Goal: Task Accomplishment & Management: Use online tool/utility

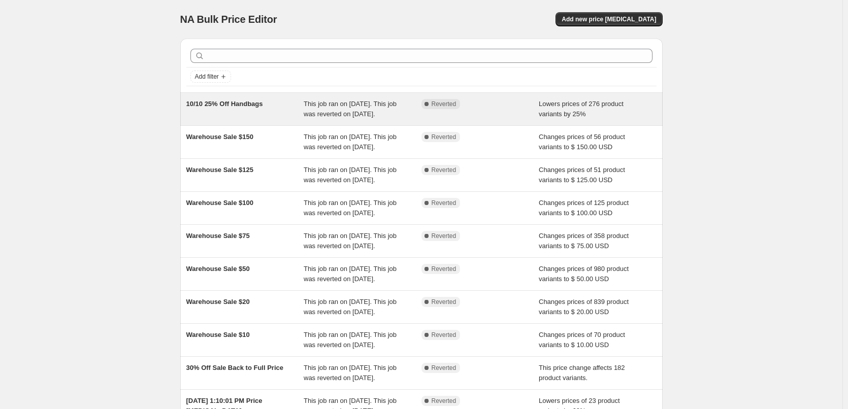
click at [256, 106] on span "10/10 25% Off Handbags" at bounding box center [224, 104] width 77 height 8
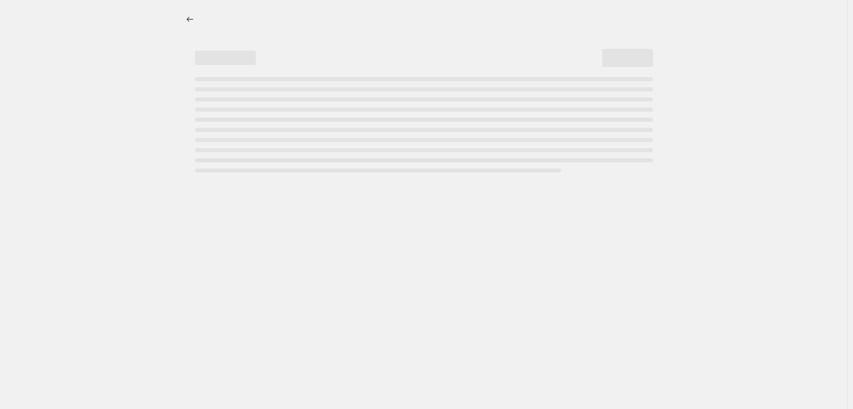
select select "percentage"
select select "collection"
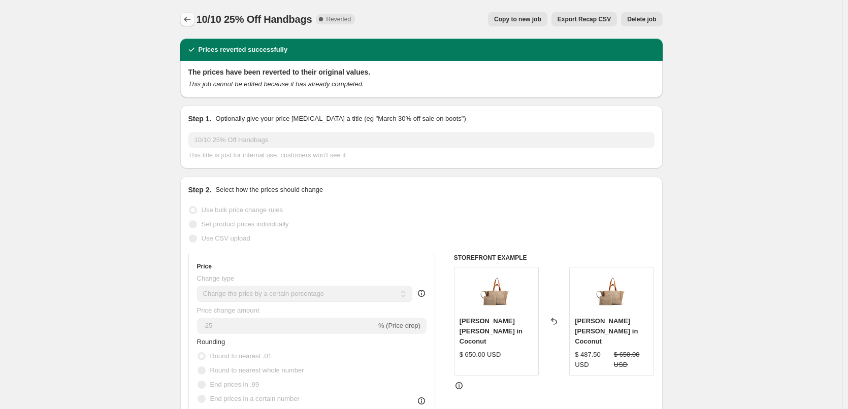
click at [192, 20] on icon "Price change jobs" at bounding box center [187, 19] width 10 height 10
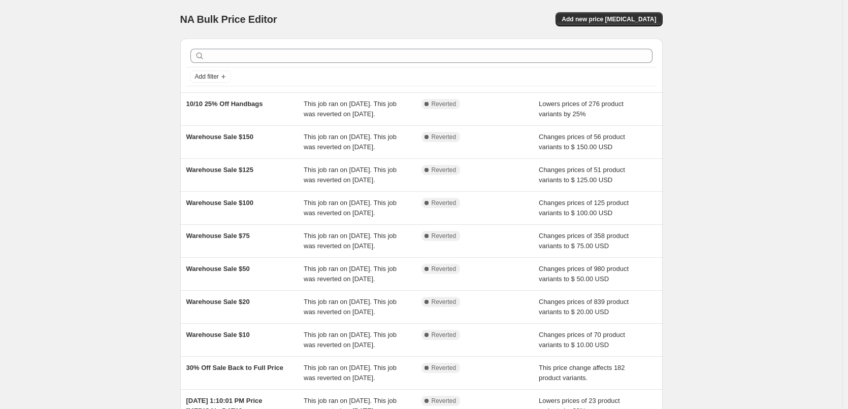
drag, startPoint x: 500, startPoint y: 110, endPoint x: 770, endPoint y: 117, distance: 270.7
click at [770, 117] on div "NA Bulk Price Editor. This page is ready NA Bulk Price Editor Add new price cha…" at bounding box center [421, 261] width 842 height 523
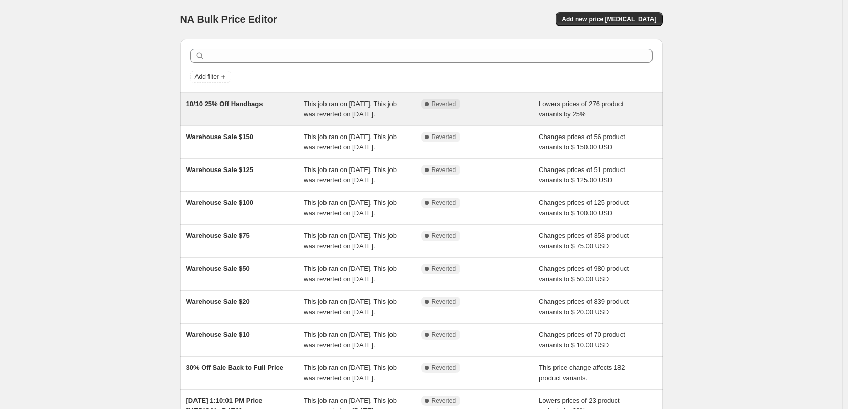
click at [231, 106] on span "10/10 25% Off Handbags" at bounding box center [224, 104] width 77 height 8
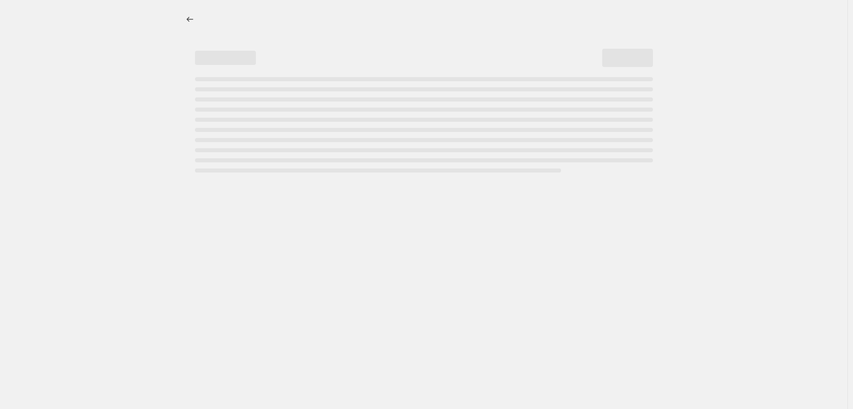
select select "percentage"
select select "collection"
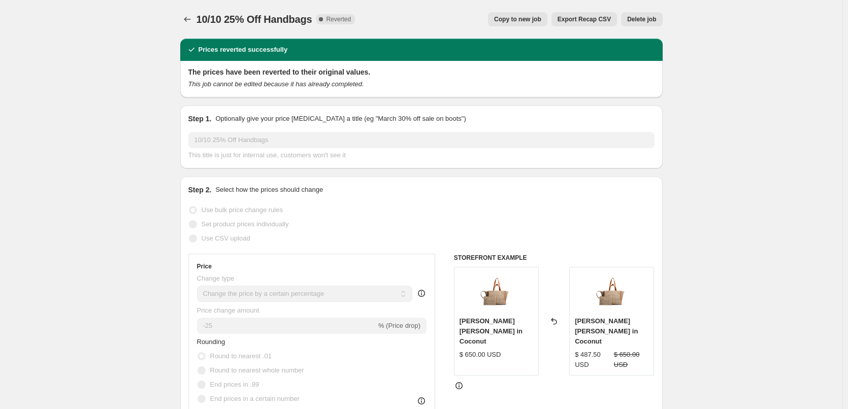
click at [527, 19] on span "Copy to new job" at bounding box center [517, 19] width 47 height 8
select select "percentage"
select select "collection"
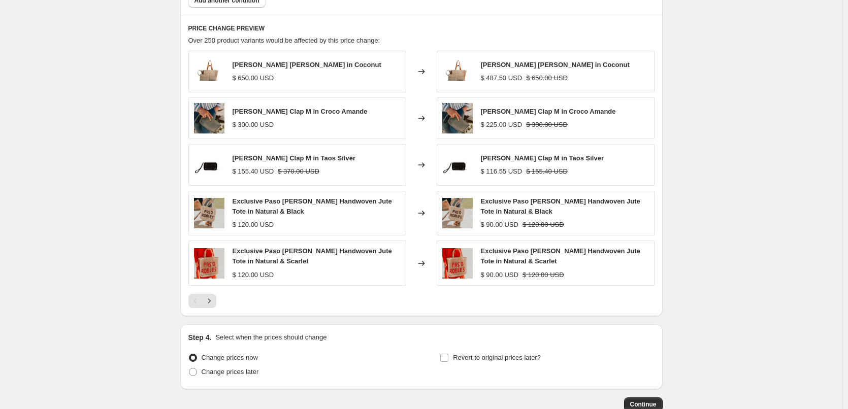
scroll to position [727, 0]
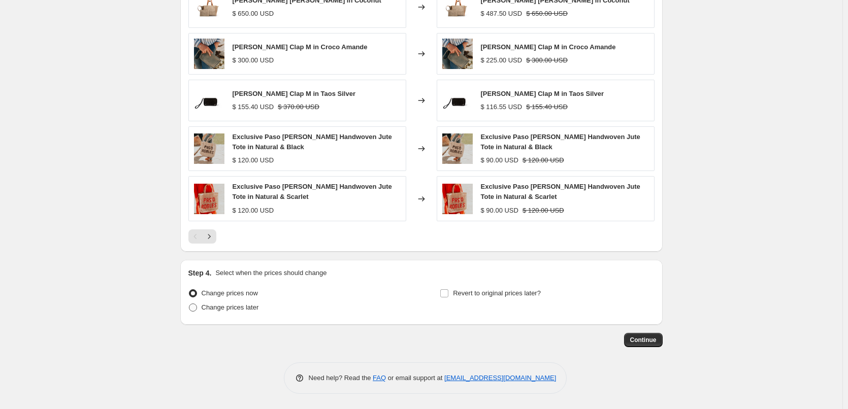
click at [241, 309] on span "Change prices later" at bounding box center [230, 308] width 57 height 8
click at [189, 304] on input "Change prices later" at bounding box center [189, 304] width 1 height 1
radio input "true"
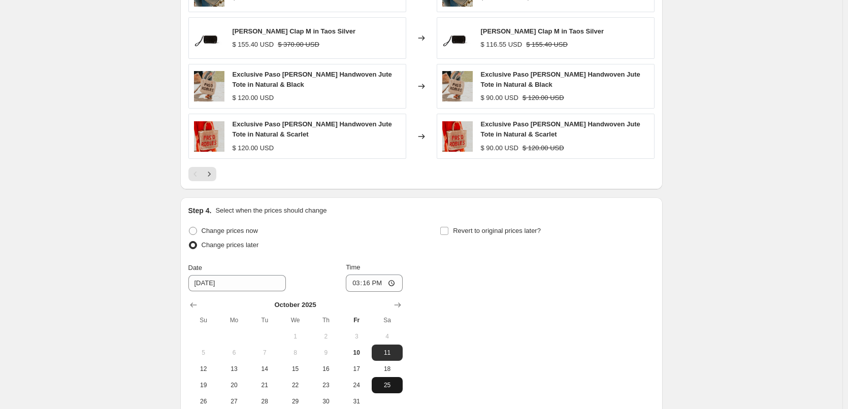
scroll to position [879, 0]
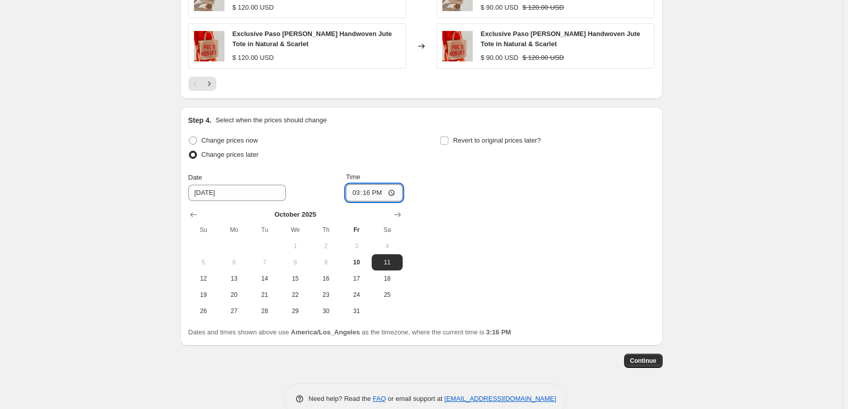
click at [376, 195] on input "15:16" at bounding box center [374, 192] width 57 height 17
click at [359, 191] on input "15:16" at bounding box center [374, 192] width 57 height 17
type input "23:59"
click at [660, 360] on button "Continue" at bounding box center [643, 361] width 39 height 14
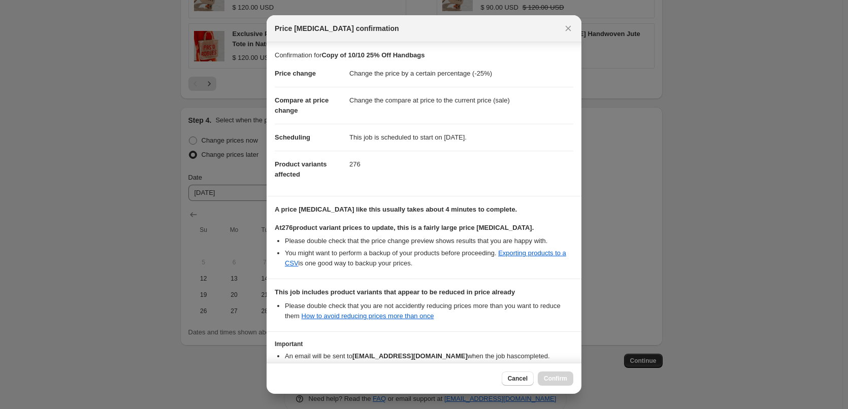
scroll to position [62, 0]
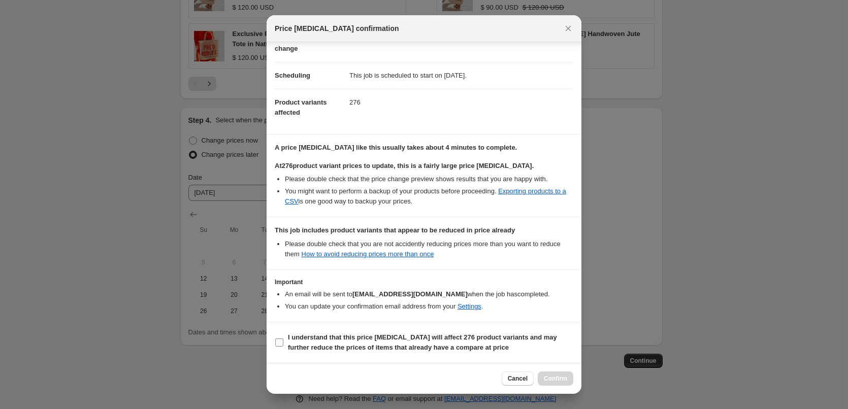
click at [292, 335] on b "I understand that this price change job will affect 276 product variants and ma…" at bounding box center [422, 343] width 269 height 18
click at [283, 339] on input "I understand that this price change job will affect 276 product variants and ma…" at bounding box center [279, 343] width 8 height 8
checkbox input "true"
click at [560, 378] on span "Confirm" at bounding box center [555, 379] width 23 height 8
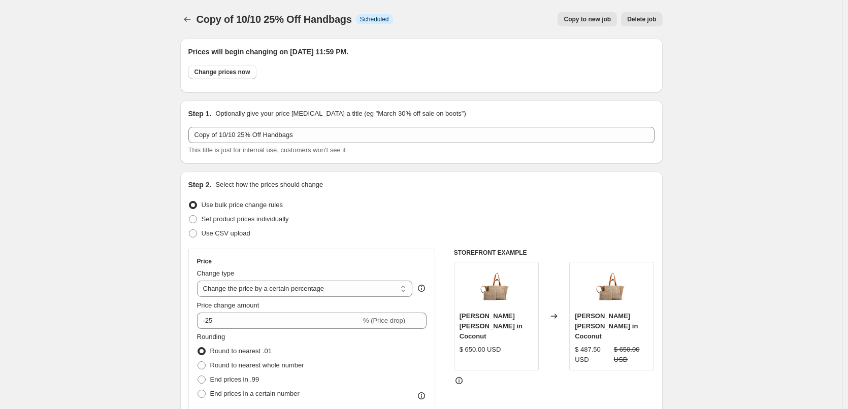
click at [635, 22] on span "Delete job" at bounding box center [641, 19] width 29 height 8
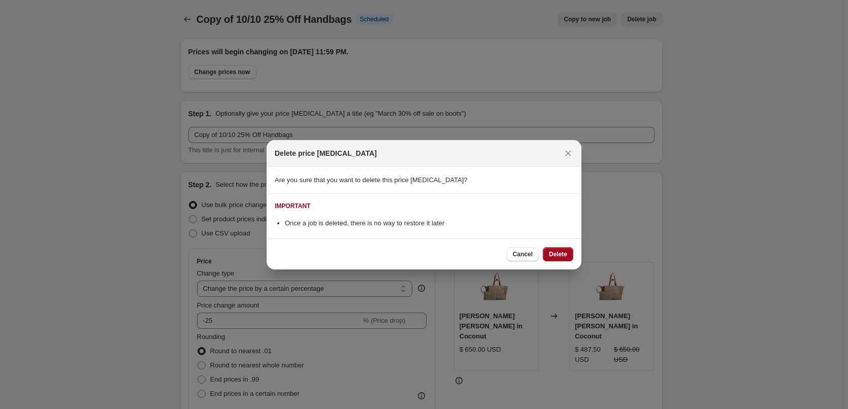
click at [565, 255] on span "Delete" at bounding box center [558, 254] width 18 height 8
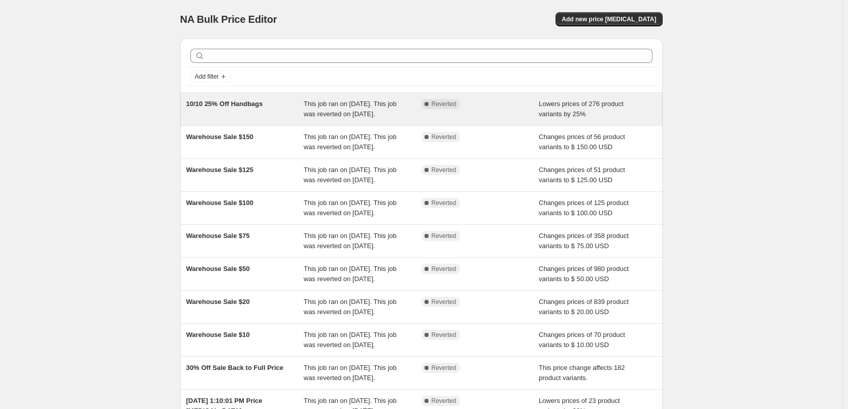
click at [240, 112] on div "10/10 25% Off Handbags" at bounding box center [245, 109] width 118 height 20
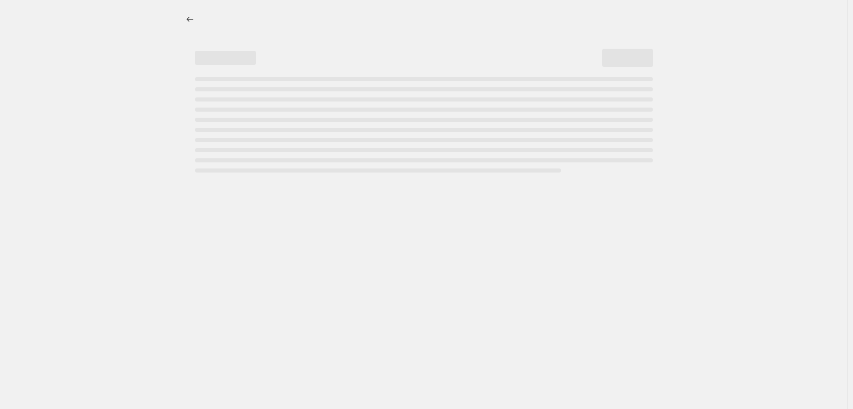
select select "percentage"
select select "collection"
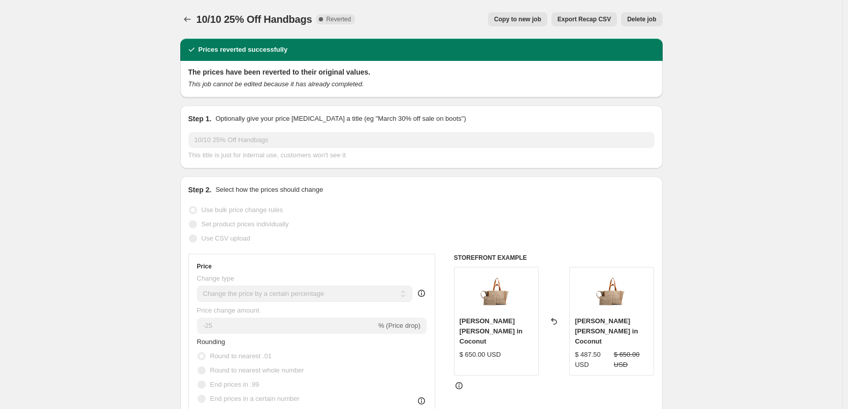
click at [532, 19] on span "Copy to new job" at bounding box center [517, 19] width 47 height 8
select select "percentage"
select select "collection"
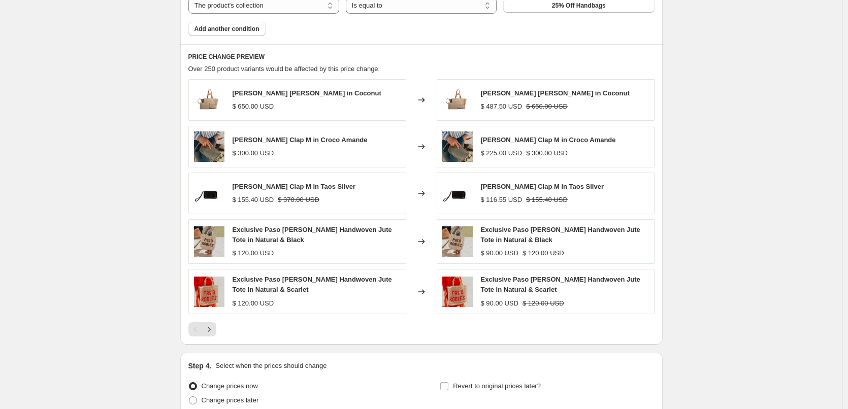
scroll to position [727, 0]
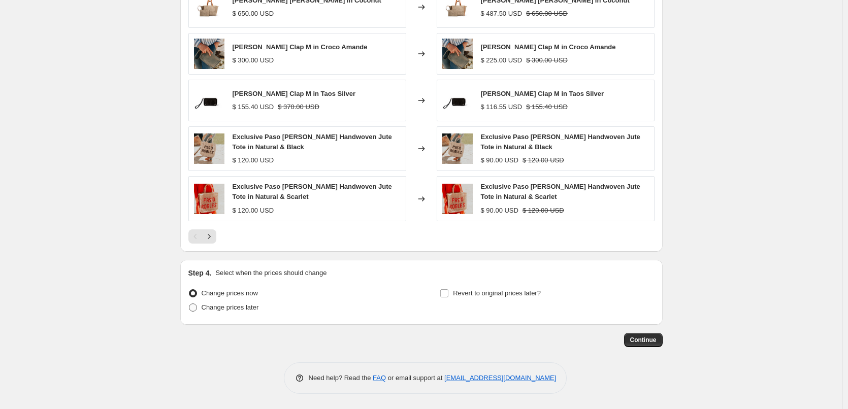
click at [239, 307] on span "Change prices later" at bounding box center [230, 308] width 57 height 8
click at [189, 304] on input "Change prices later" at bounding box center [189, 304] width 1 height 1
radio input "true"
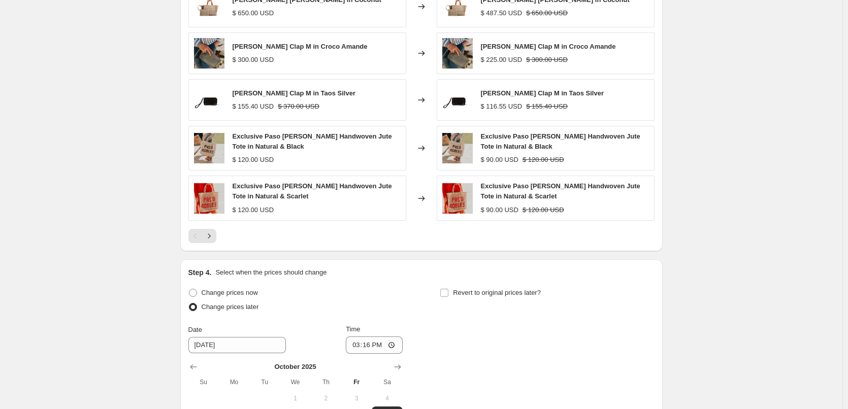
scroll to position [879, 0]
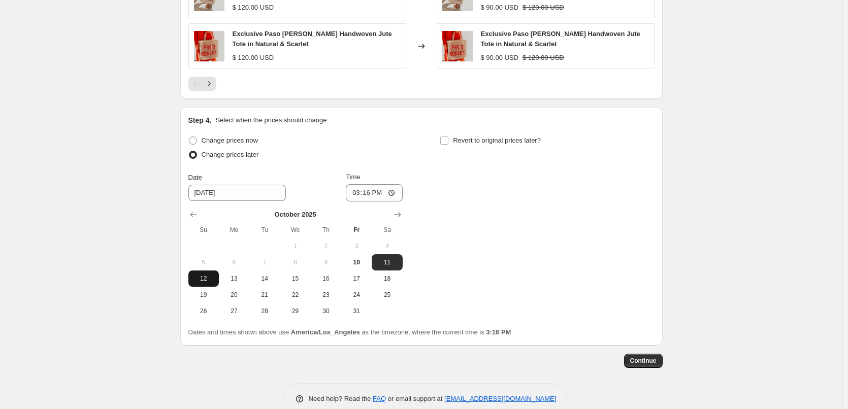
click at [207, 281] on span "12" at bounding box center [203, 279] width 22 height 8
type input "10/12/2025"
click at [358, 194] on input "15:16" at bounding box center [374, 192] width 57 height 17
type input "06:00"
click at [647, 360] on span "Continue" at bounding box center [643, 361] width 26 height 8
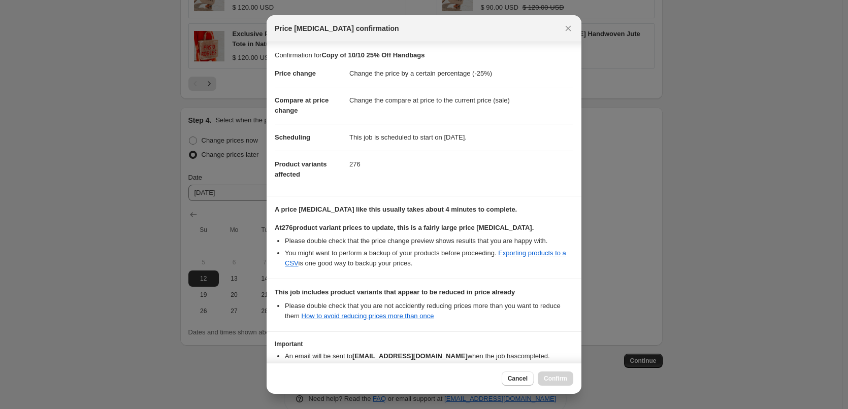
scroll to position [62, 0]
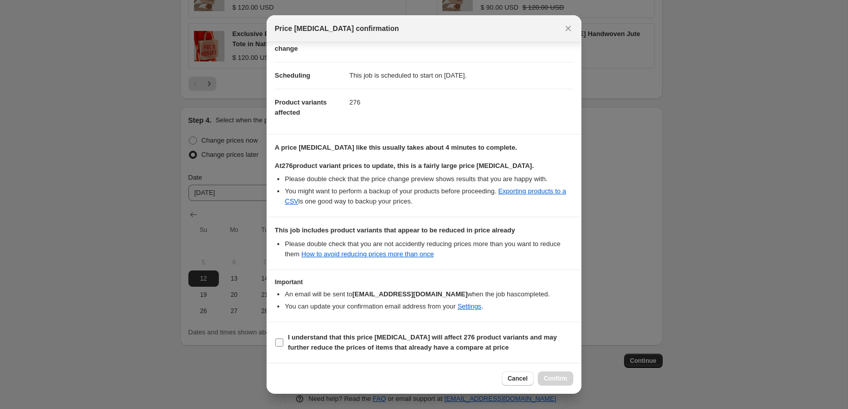
click at [332, 335] on b "I understand that this price change job will affect 276 product variants and ma…" at bounding box center [422, 343] width 269 height 18
click at [283, 339] on input "I understand that this price change job will affect 276 product variants and ma…" at bounding box center [279, 343] width 8 height 8
checkbox input "true"
click at [567, 382] on span "Confirm" at bounding box center [555, 379] width 23 height 8
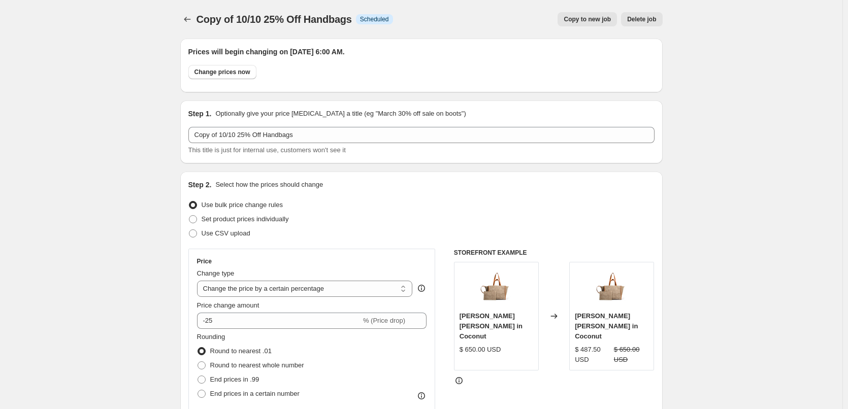
click at [637, 24] on button "Delete job" at bounding box center [641, 19] width 41 height 14
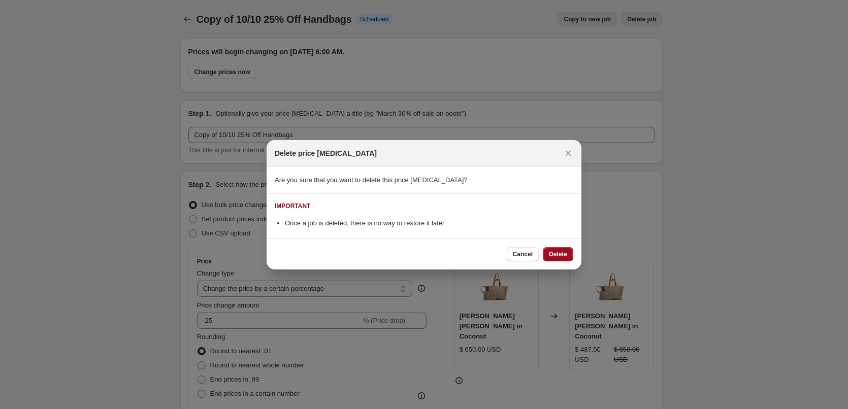
click at [557, 253] on span "Delete" at bounding box center [558, 254] width 18 height 8
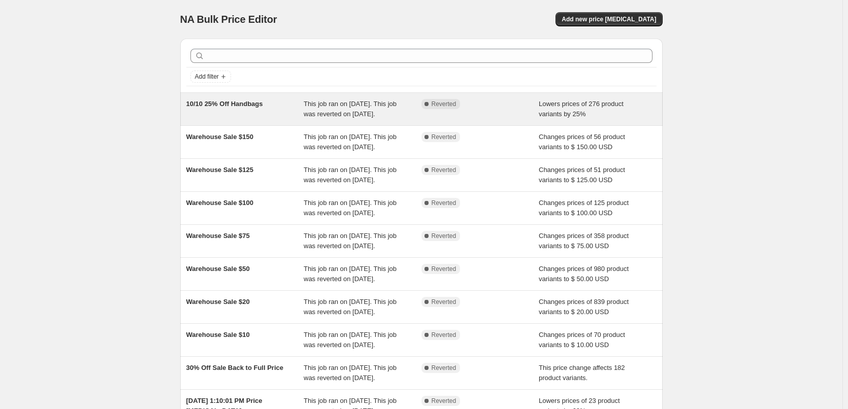
click at [247, 108] on span "10/10 25% Off Handbags" at bounding box center [224, 104] width 77 height 8
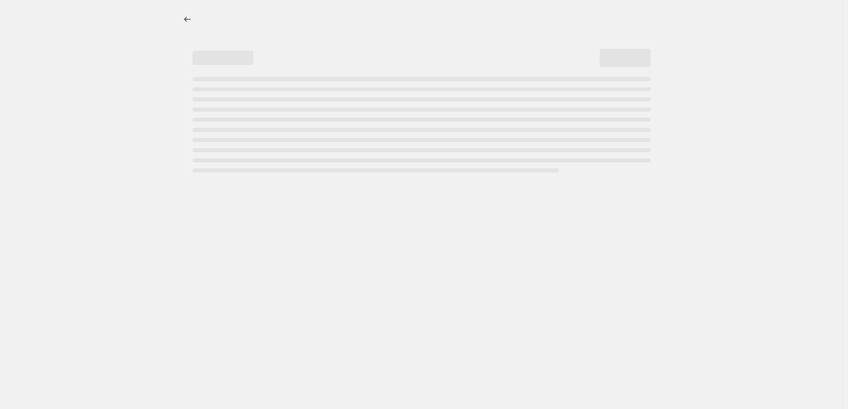
select select "percentage"
select select "collection"
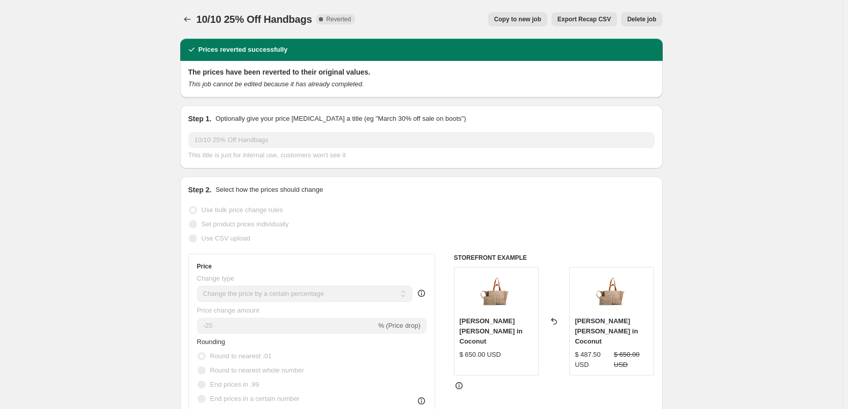
click at [528, 16] on span "Copy to new job" at bounding box center [517, 19] width 47 height 8
select select "percentage"
select select "collection"
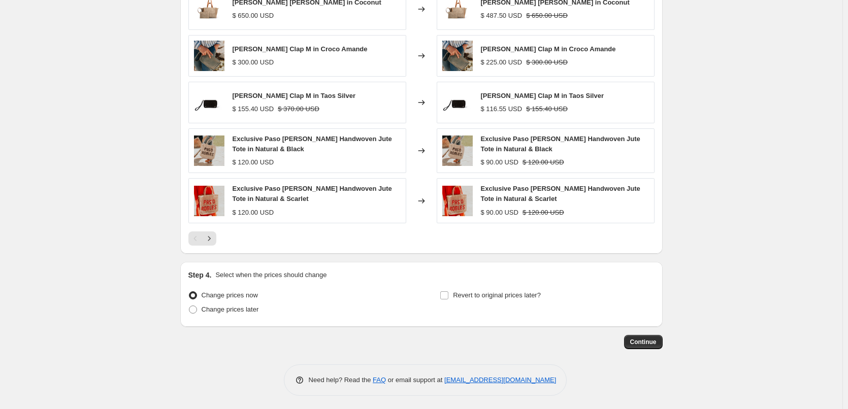
scroll to position [727, 0]
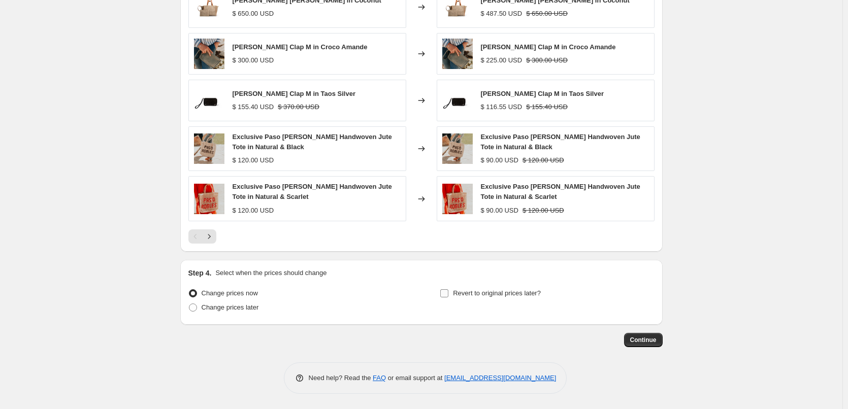
click at [473, 295] on span "Revert to original prices later?" at bounding box center [497, 293] width 88 height 8
click at [448, 295] on input "Revert to original prices later?" at bounding box center [444, 293] width 8 height 8
checkbox input "true"
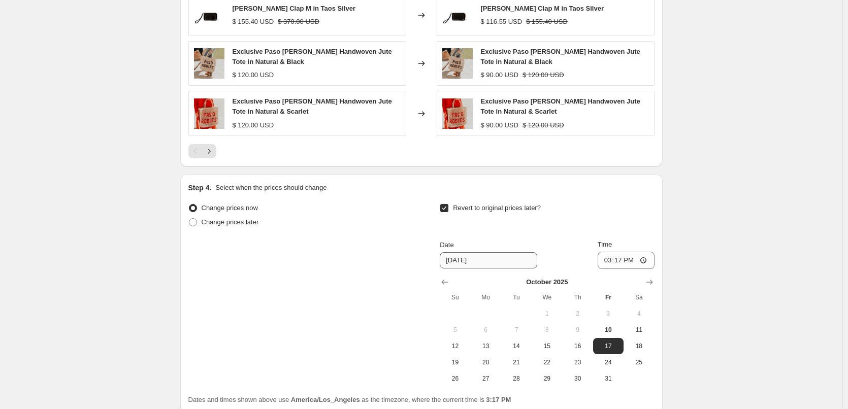
scroll to position [901, 0]
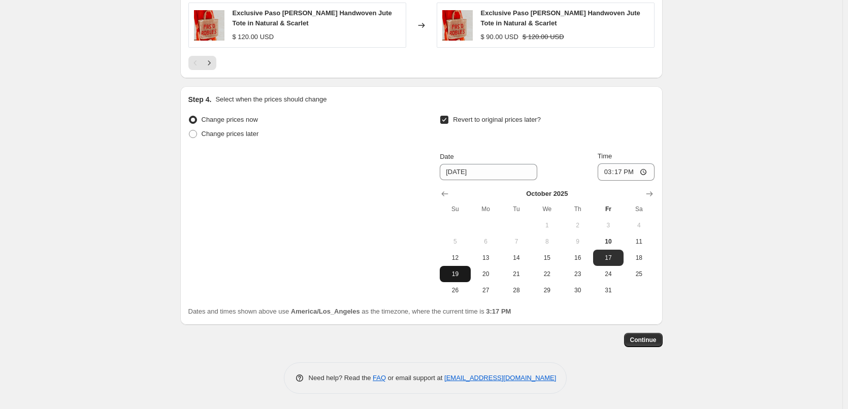
click at [457, 278] on span "19" at bounding box center [455, 274] width 22 height 8
click at [645, 259] on span "18" at bounding box center [639, 258] width 22 height 8
type input "10/18/2025"
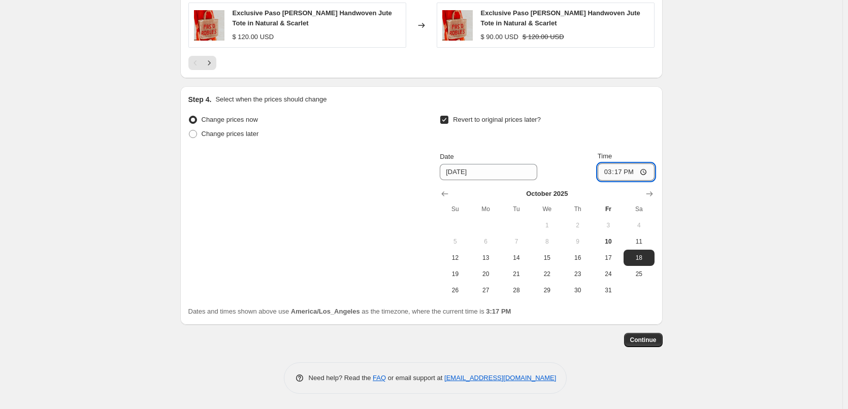
click at [608, 174] on input "15:17" at bounding box center [626, 172] width 57 height 17
type input "06:00"
click at [647, 341] on span "Continue" at bounding box center [643, 340] width 26 height 8
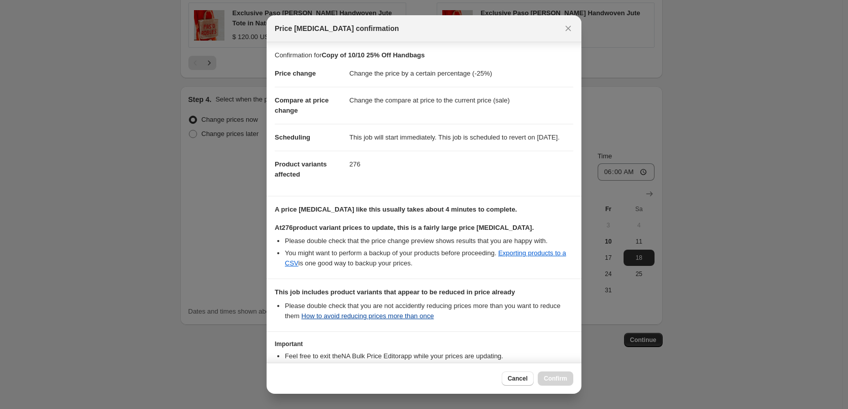
scroll to position [84, 0]
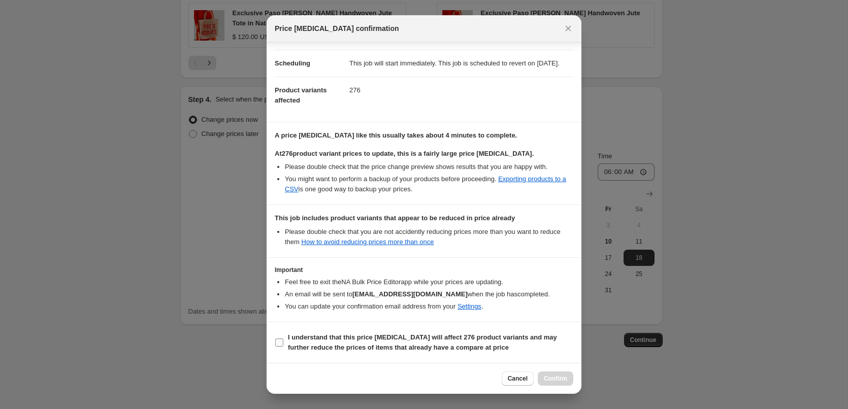
click at [340, 334] on b "I understand that this price change job will affect 276 product variants and ma…" at bounding box center [422, 343] width 269 height 18
click at [283, 339] on input "I understand that this price change job will affect 276 product variants and ma…" at bounding box center [279, 343] width 8 height 8
checkbox input "true"
click at [548, 374] on button "Confirm" at bounding box center [556, 379] width 36 height 14
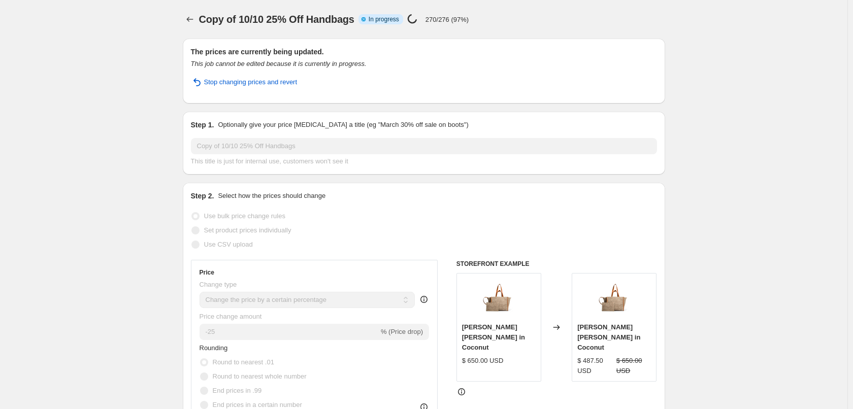
select select "percentage"
select select "collection"
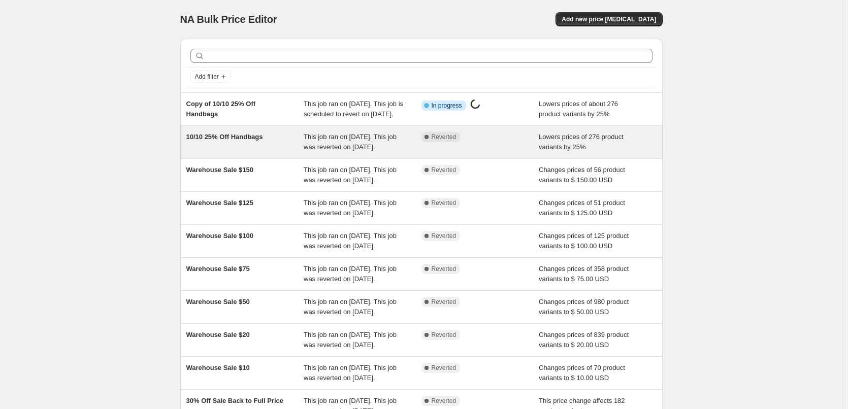
click at [252, 152] on div "10/10 25% Off Handbags" at bounding box center [245, 142] width 118 height 20
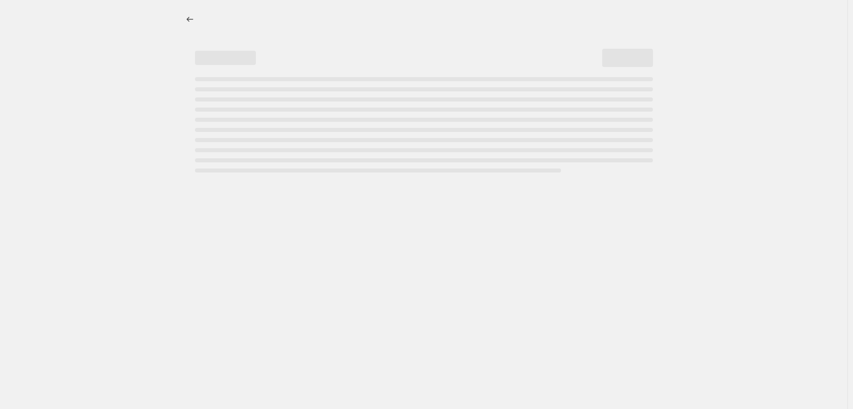
select select "percentage"
select select "collection"
